Goal: Information Seeking & Learning: Learn about a topic

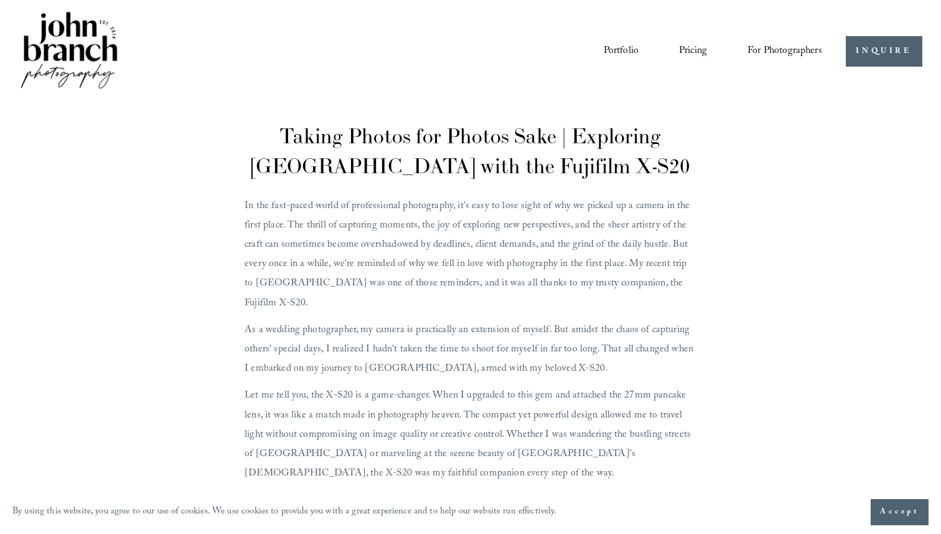
click at [627, 53] on link "Portfolio" at bounding box center [621, 50] width 35 height 21
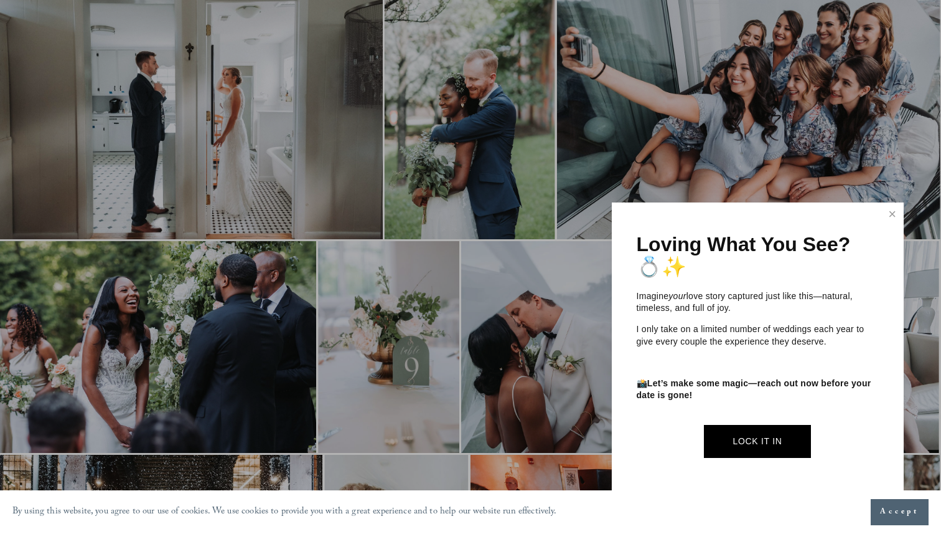
scroll to position [650, 1]
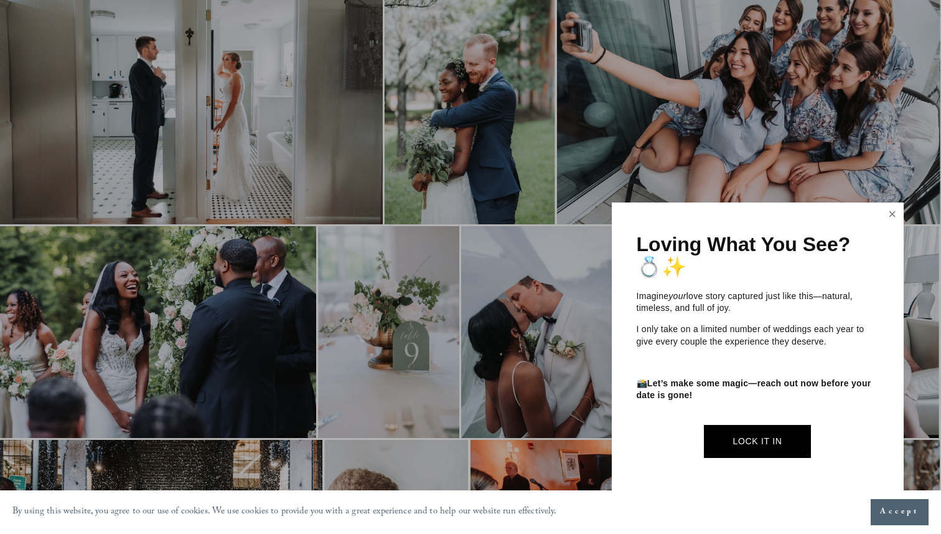
click at [890, 214] on link "Close" at bounding box center [892, 214] width 19 height 20
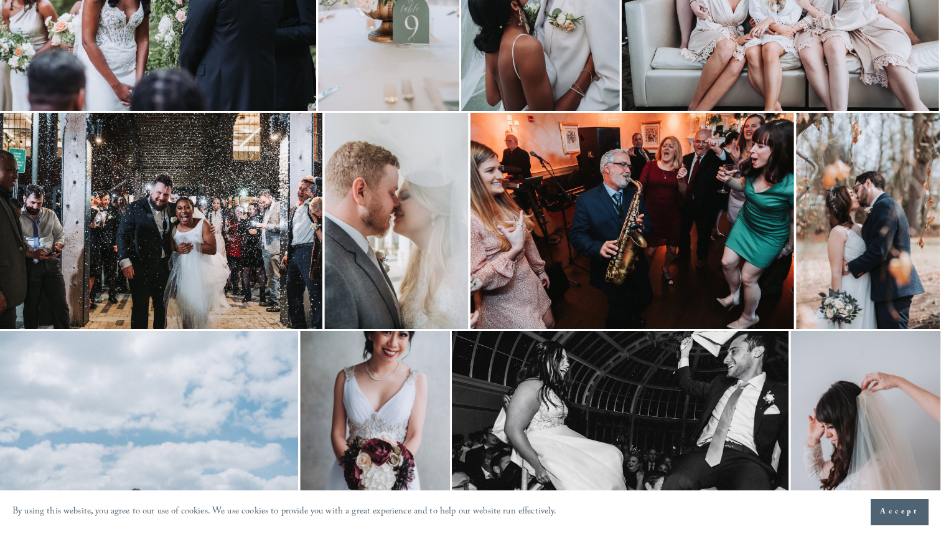
scroll to position [0, 1]
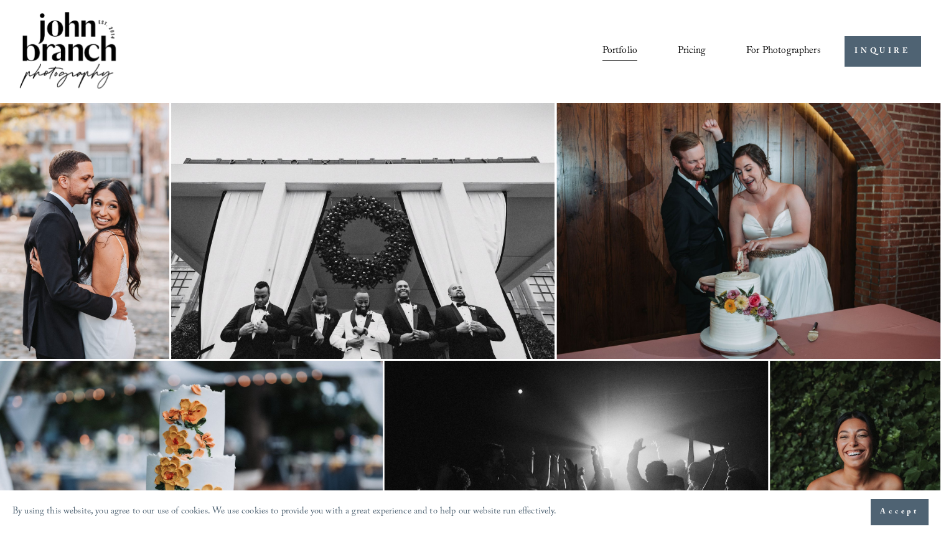
click at [788, 54] on span "For Photographers" at bounding box center [783, 51] width 75 height 19
click at [0, 0] on span "Presets" at bounding box center [0, 0] width 0 height 0
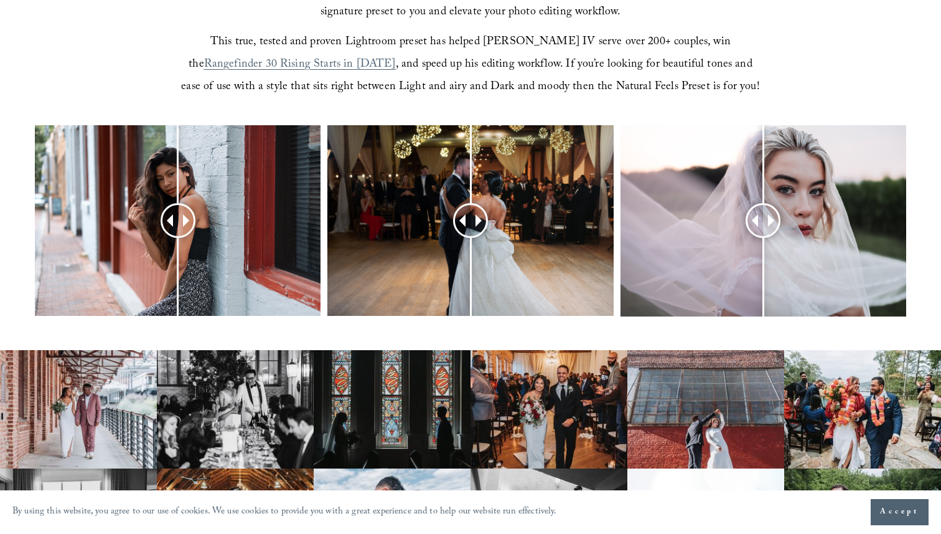
scroll to position [465, 0]
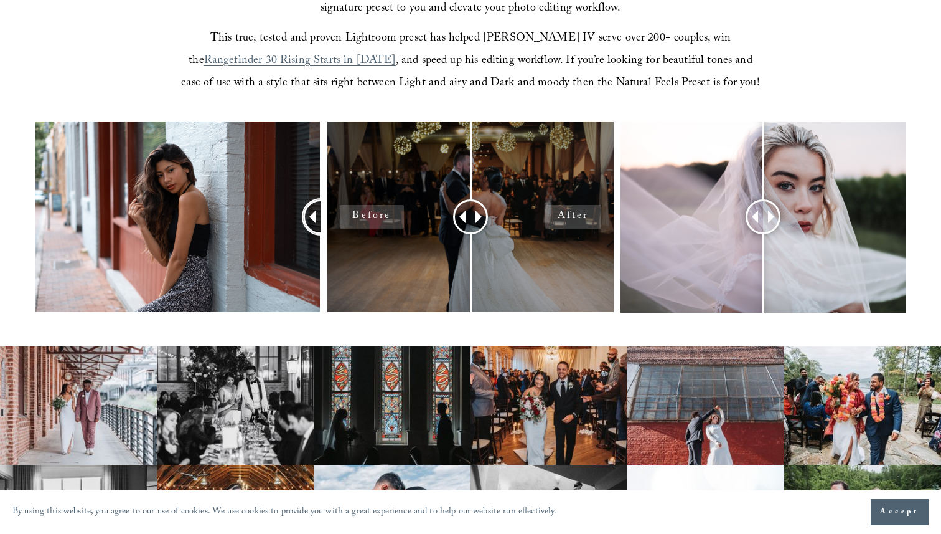
drag, startPoint x: 172, startPoint y: 224, endPoint x: 339, endPoint y: 212, distance: 166.6
click at [339, 212] on div at bounding box center [470, 233] width 941 height 224
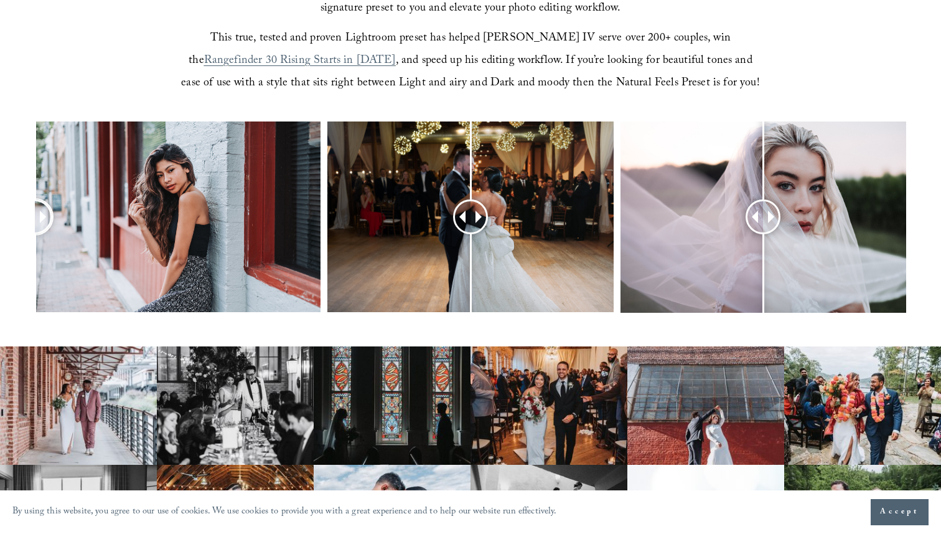
drag, startPoint x: 313, startPoint y: 220, endPoint x: 0, endPoint y: 269, distance: 317.0
click at [0, 269] on div at bounding box center [470, 233] width 941 height 224
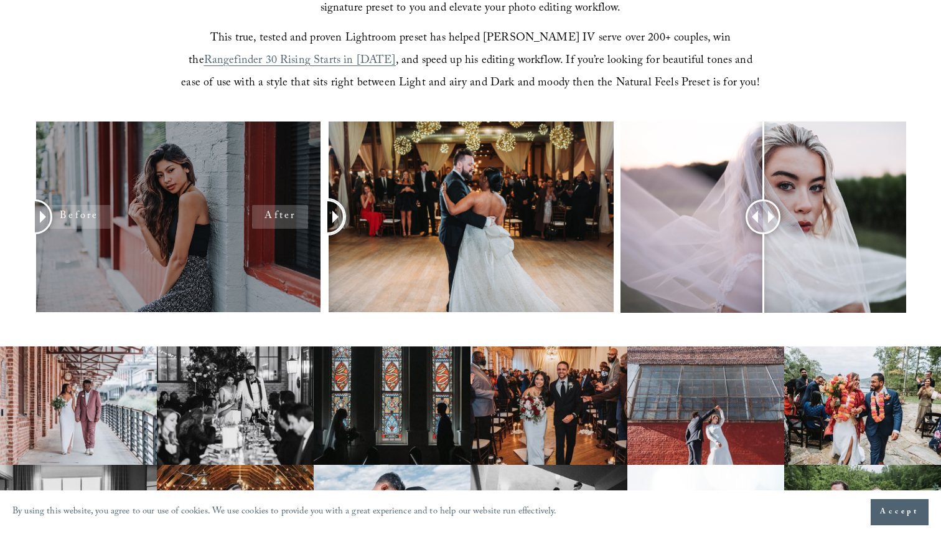
drag, startPoint x: 472, startPoint y: 224, endPoint x: 320, endPoint y: 228, distance: 152.0
click at [320, 228] on div at bounding box center [470, 233] width 941 height 224
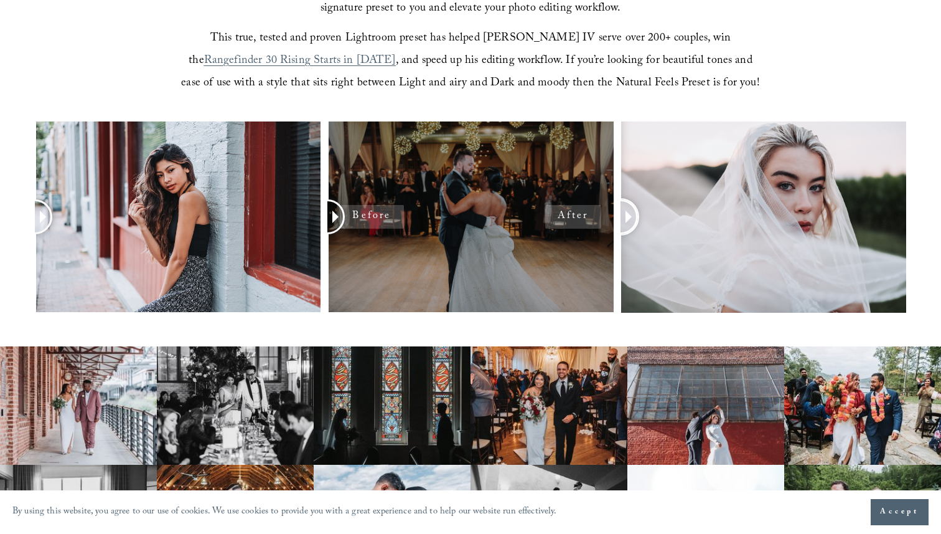
drag, startPoint x: 763, startPoint y: 218, endPoint x: 578, endPoint y: 240, distance: 185.6
click at [579, 240] on div at bounding box center [470, 233] width 941 height 224
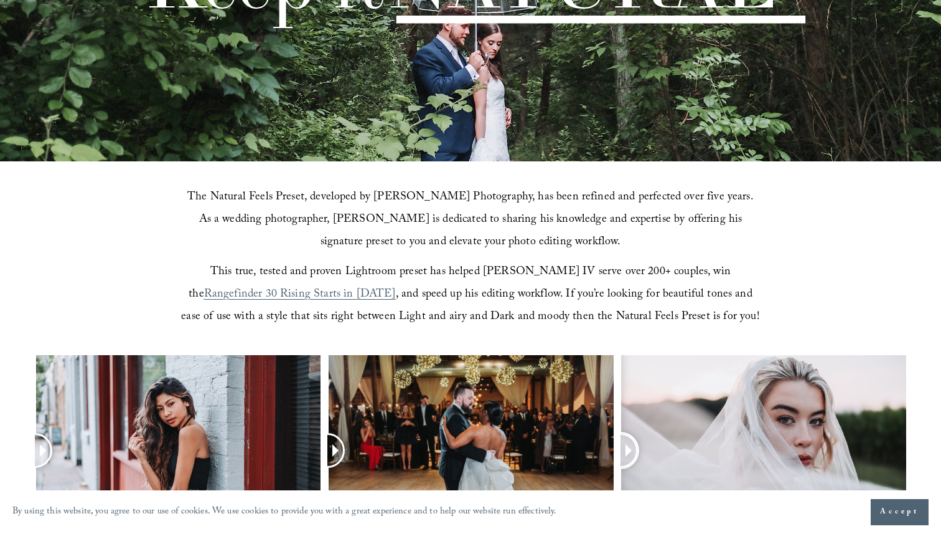
scroll to position [0, 0]
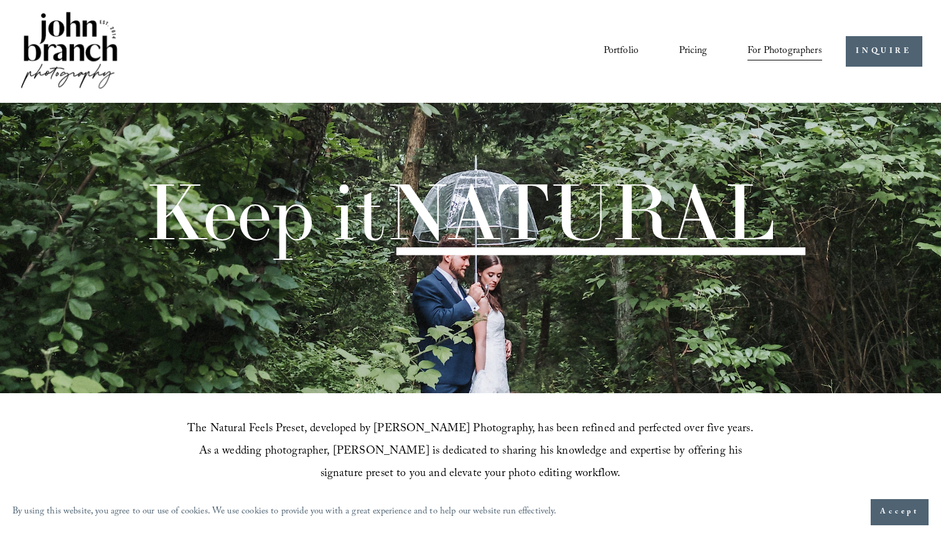
click at [0, 0] on span "Education" at bounding box center [0, 0] width 0 height 0
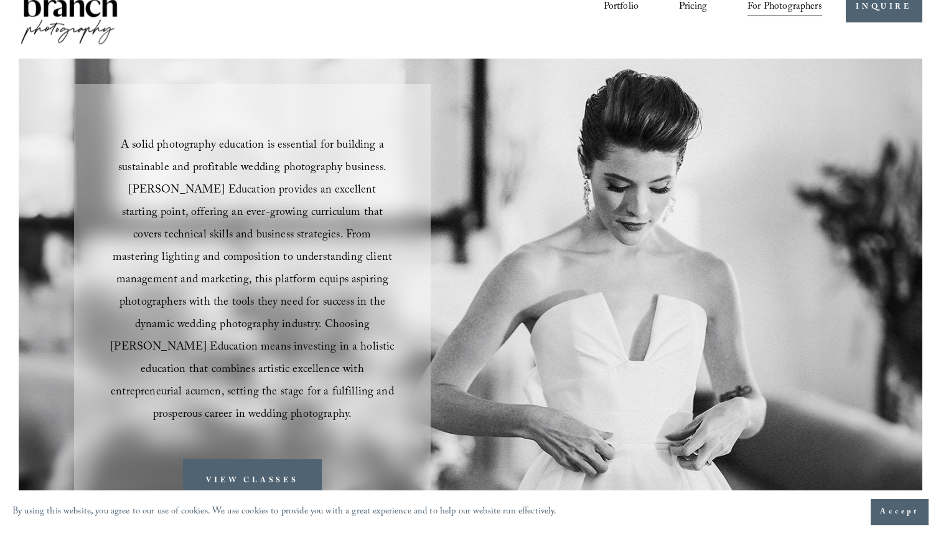
scroll to position [37, 0]
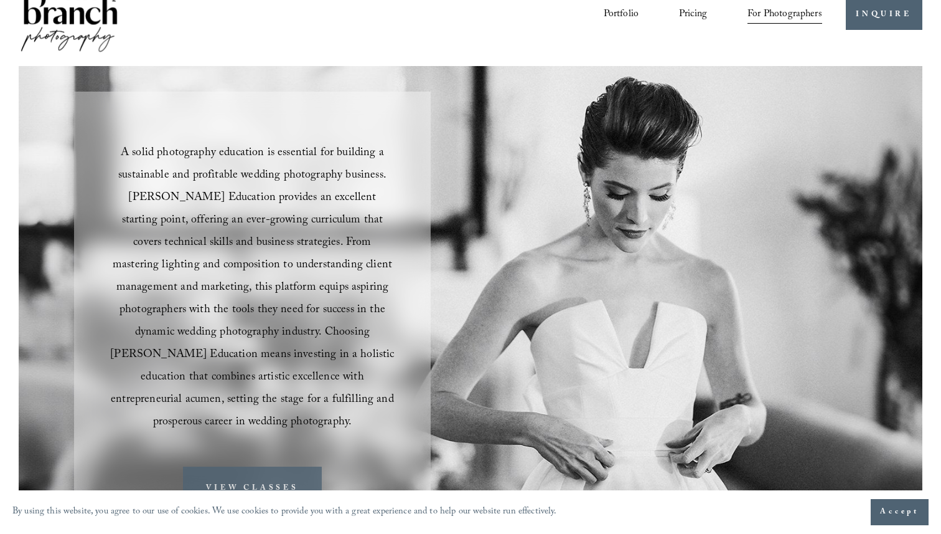
click at [282, 466] on link "VIEW CLASSES" at bounding box center [252, 488] width 139 height 44
